Goal: Ask a question: Seek information or help from site administrators or community

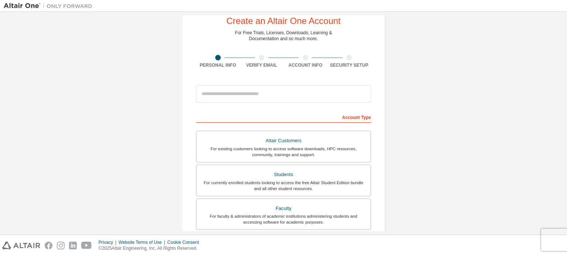
scroll to position [16, 0]
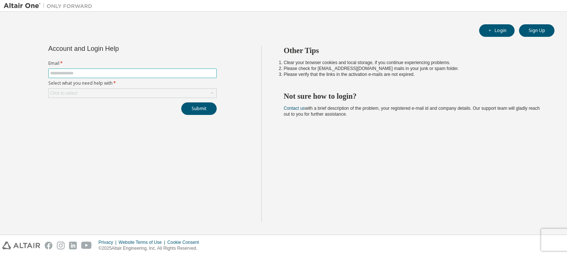
drag, startPoint x: 176, startPoint y: 67, endPoint x: 179, endPoint y: 74, distance: 7.9
click at [179, 74] on form "Email * Select what you need help with * Click to select" at bounding box center [132, 79] width 168 height 38
click at [179, 74] on input "text" at bounding box center [132, 73] width 164 height 6
type input "**********"
click at [136, 90] on div "Click to select" at bounding box center [132, 93] width 167 height 9
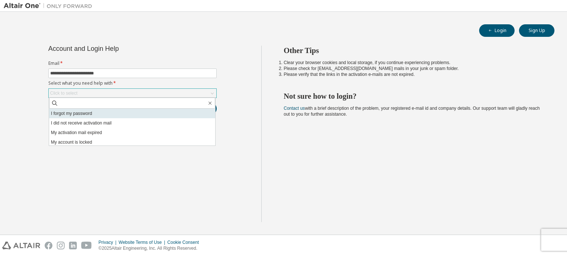
click at [121, 116] on li "I forgot my password" at bounding box center [132, 114] width 166 height 10
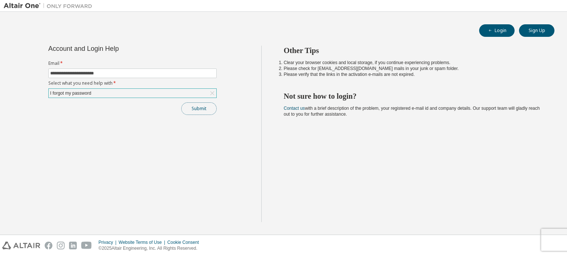
click at [192, 107] on button "Submit" at bounding box center [198, 109] width 35 height 13
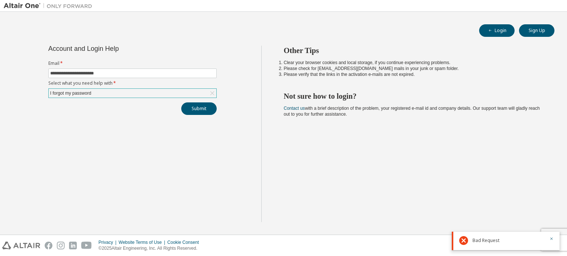
click at [548, 238] on div at bounding box center [548, 240] width 9 height 9
click at [551, 240] on icon "button" at bounding box center [551, 239] width 4 height 4
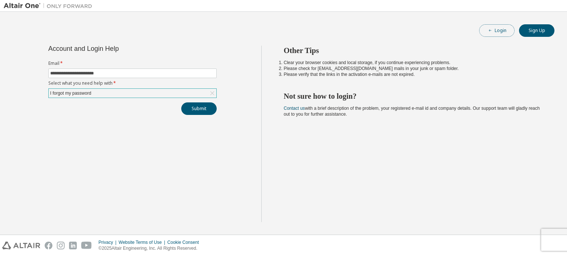
click at [497, 31] on button "Login" at bounding box center [496, 30] width 35 height 13
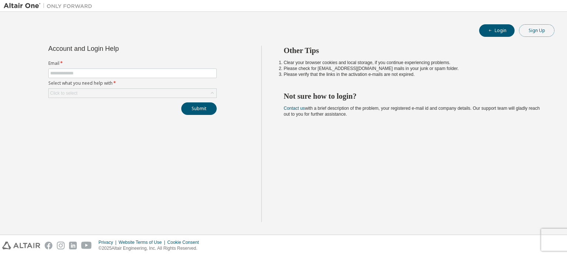
click at [545, 28] on button "Sign Up" at bounding box center [536, 30] width 35 height 13
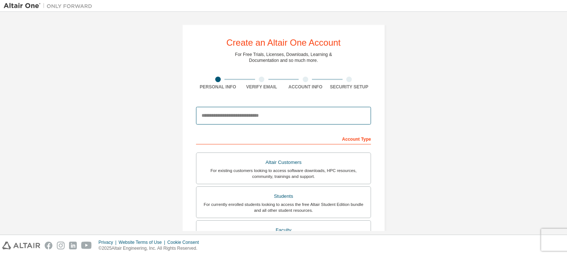
click at [339, 112] on input "email" at bounding box center [283, 116] width 175 height 18
type input "**********"
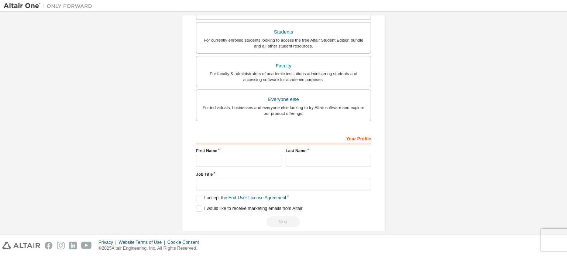
scroll to position [173, 0]
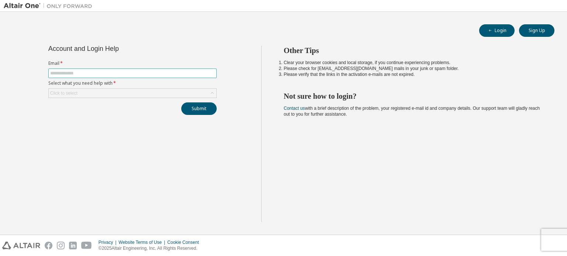
click at [206, 70] on input "text" at bounding box center [132, 73] width 164 height 6
type input "**********"
click at [135, 94] on div "Click to select" at bounding box center [132, 93] width 167 height 9
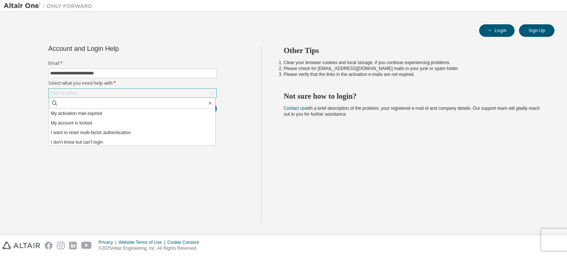
scroll to position [21, 0]
click at [102, 139] on li "I don't know but can't login" at bounding box center [132, 141] width 166 height 10
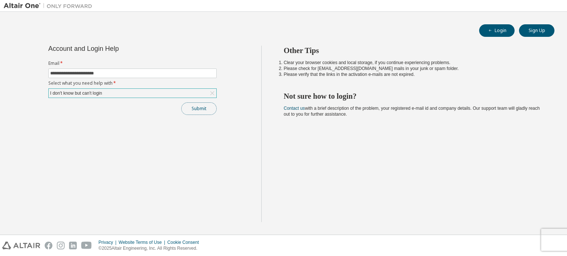
click at [197, 110] on button "Submit" at bounding box center [198, 109] width 35 height 13
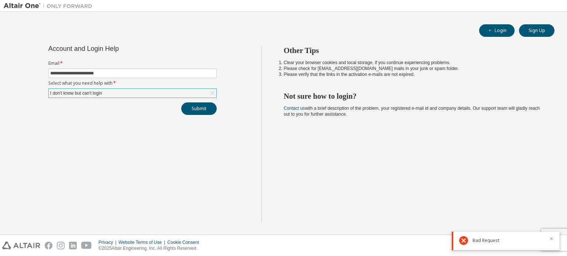
click at [551, 240] on icon "button" at bounding box center [551, 239] width 3 height 3
click at [346, 156] on div "Other Tips Clear your browser cookies and local storage, if you continue experi…" at bounding box center [412, 134] width 302 height 177
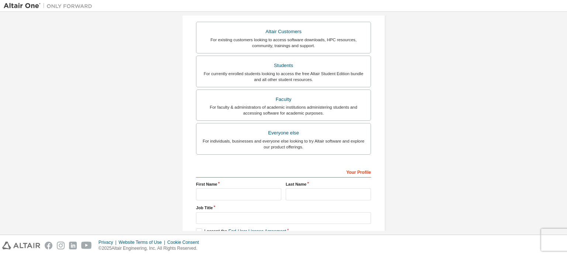
scroll to position [173, 0]
